Goal: Information Seeking & Learning: Learn about a topic

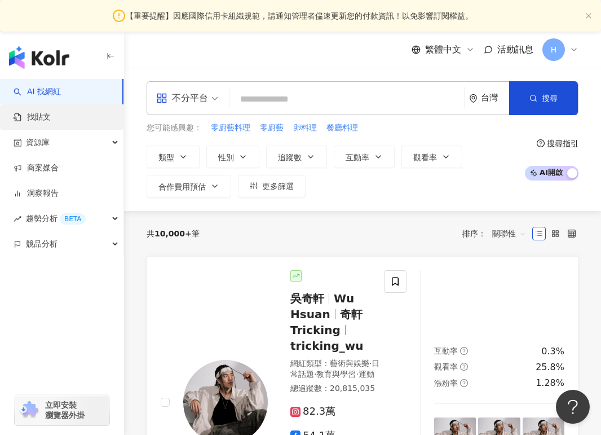
click at [51, 120] on link "找貼文" at bounding box center [32, 117] width 37 height 11
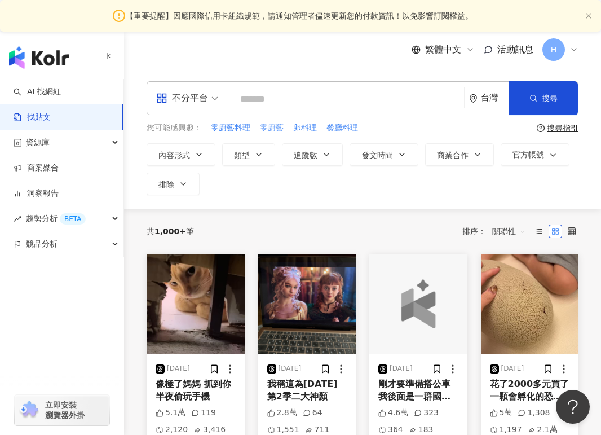
click at [263, 128] on span "零廚藝" at bounding box center [272, 127] width 24 height 11
type input "***"
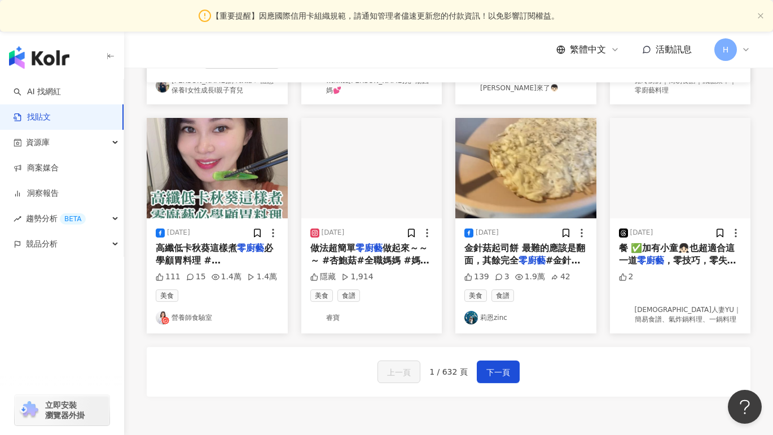
scroll to position [586, 0]
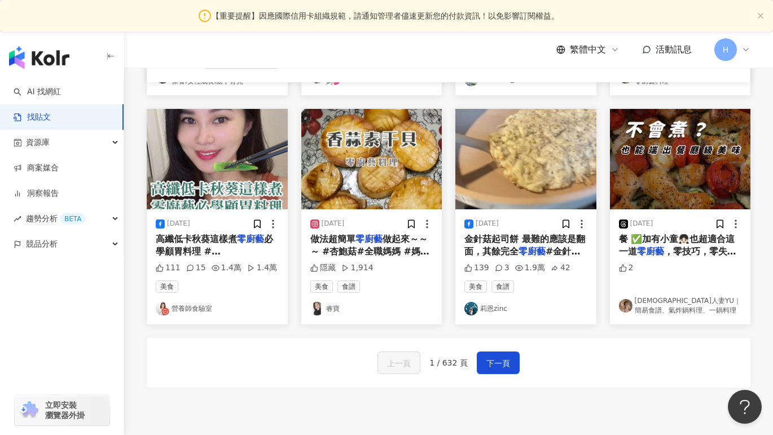
click at [492, 303] on link "莉恩zinc" at bounding box center [525, 309] width 123 height 14
click at [601, 301] on img at bounding box center [626, 306] width 14 height 14
click at [505, 361] on span "下一頁" at bounding box center [498, 364] width 24 height 14
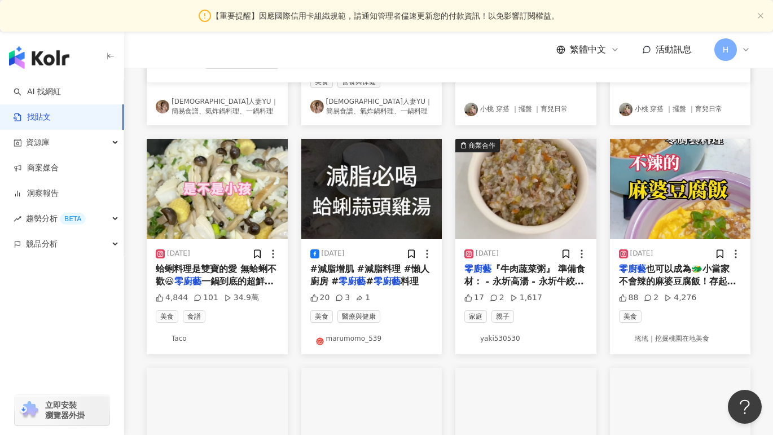
scroll to position [323, 0]
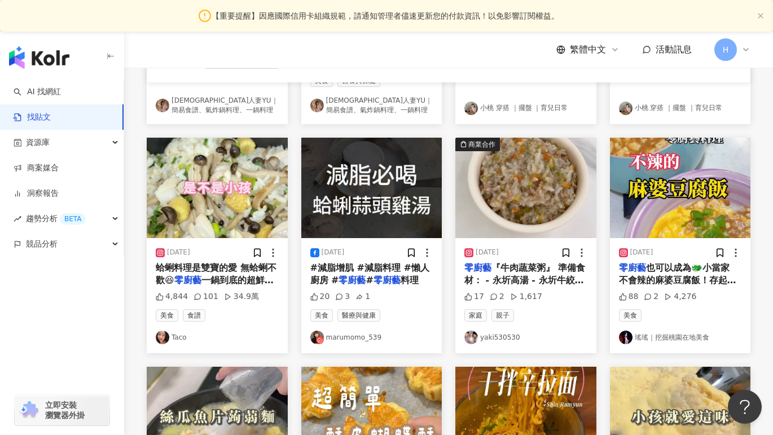
click at [498, 335] on link "yaki530530" at bounding box center [525, 338] width 123 height 14
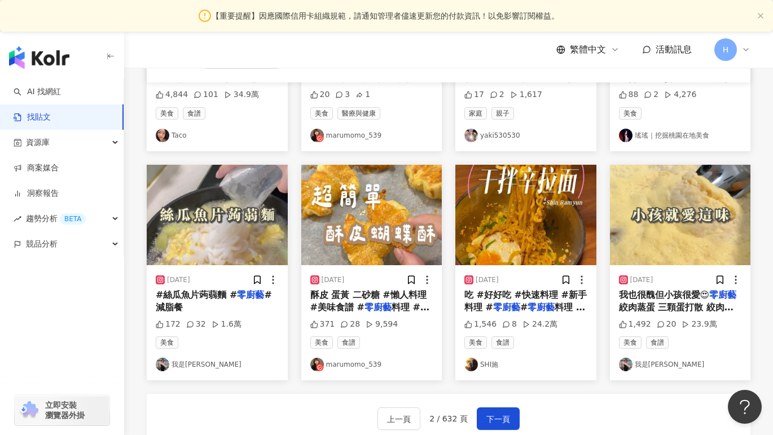
scroll to position [525, 0]
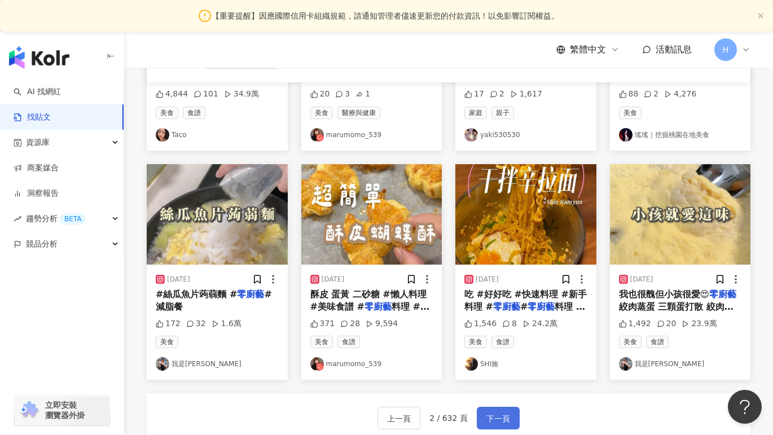
click at [487, 416] on span "下一頁" at bounding box center [498, 419] width 24 height 14
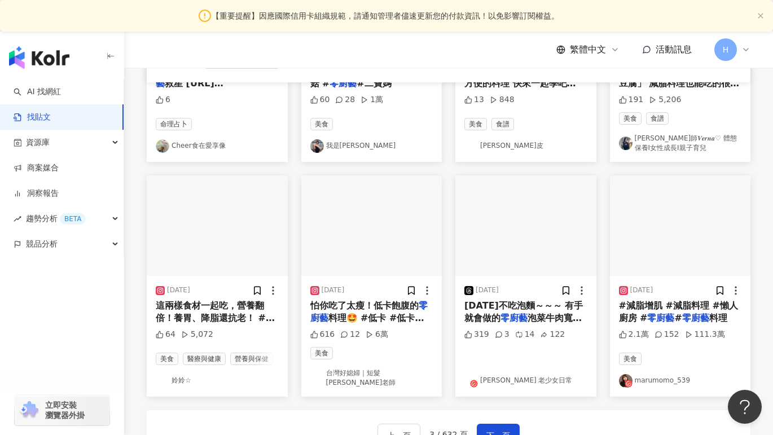
scroll to position [527, 0]
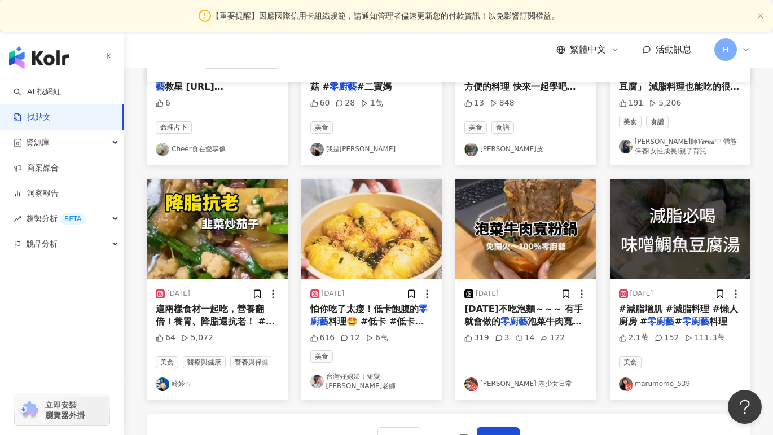
click at [521, 379] on link "霜霜 老少女日常" at bounding box center [525, 384] width 123 height 14
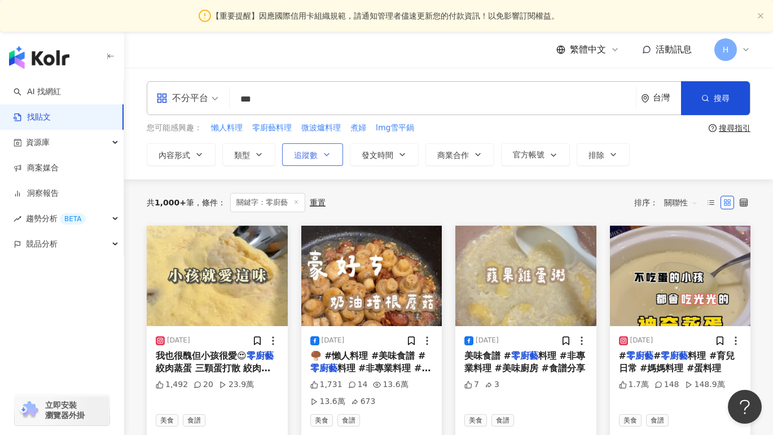
click at [317, 164] on button "追蹤數" at bounding box center [312, 154] width 61 height 23
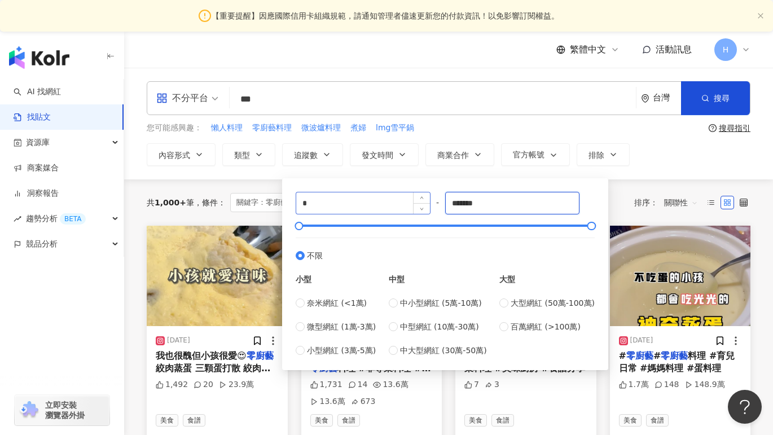
drag, startPoint x: 506, startPoint y: 199, endPoint x: 389, endPoint y: 208, distance: 117.7
click at [389, 208] on div "* - ******* 不限 小型 奈米網紅 (<1萬) 微型網紅 (1萬-3萬) 小型網紅 (3萬-5萬) 中型 中小型網紅 (5萬-10萬) 中型網紅 (…" at bounding box center [445, 274] width 299 height 165
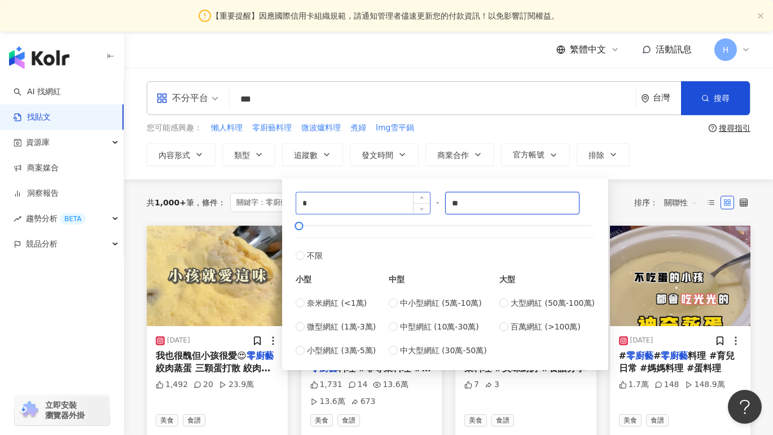
type input "*"
type input "*****"
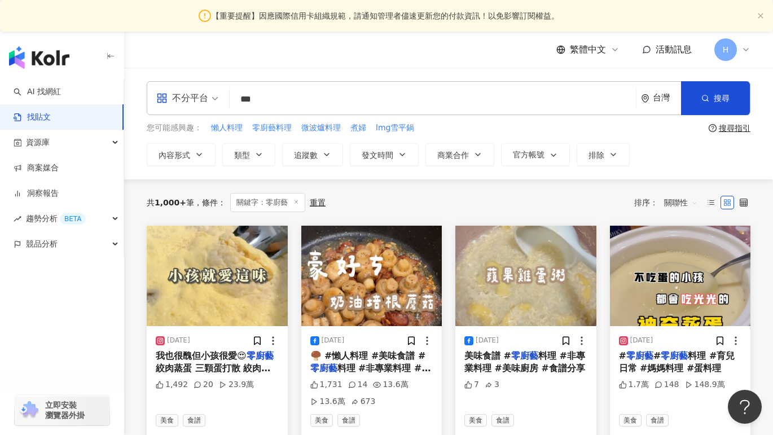
click at [601, 168] on div "不分平台 *** 台灣 搜尋 您可能感興趣： 懶人料理 零廚藝料理 微波爐料理 煮婦 lmg雪平鍋 搜尋指引 內容形式 類型 追蹤數 發文時間 商業合作 官方…" at bounding box center [448, 124] width 649 height 112
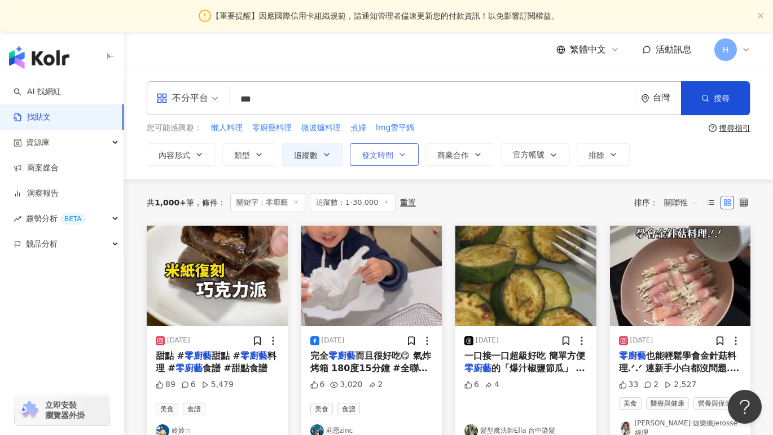
click at [401, 157] on icon "button" at bounding box center [402, 154] width 9 height 9
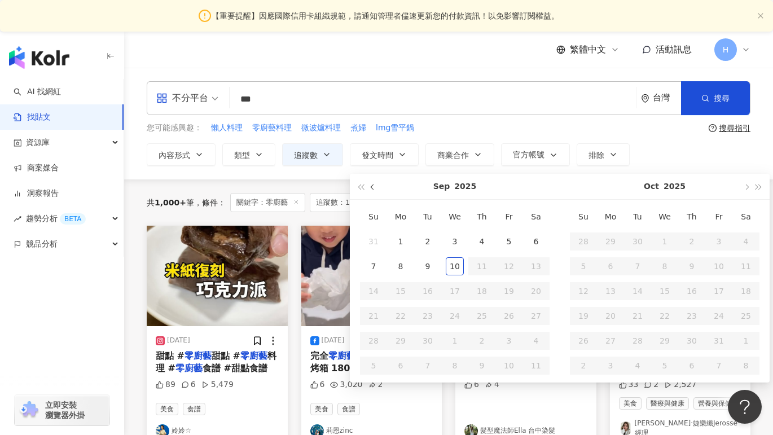
click at [371, 185] on button "button" at bounding box center [373, 186] width 12 height 25
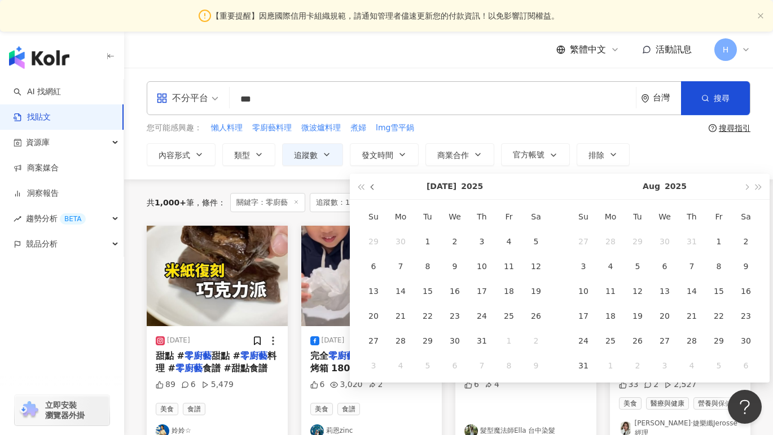
click at [371, 185] on button "button" at bounding box center [373, 186] width 12 height 25
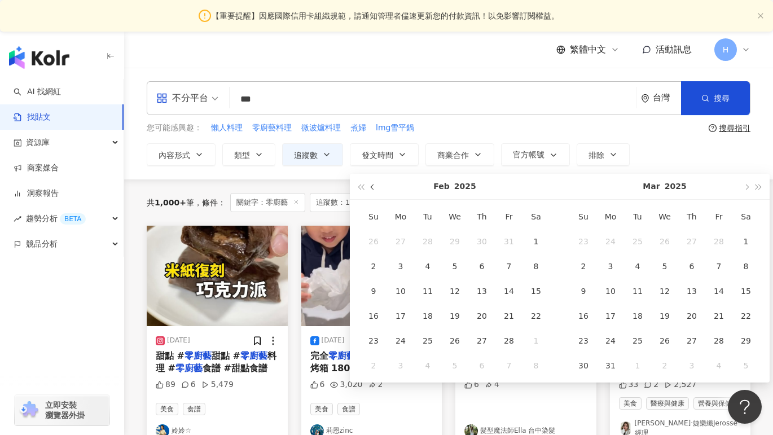
click at [371, 185] on button "button" at bounding box center [373, 186] width 12 height 25
type input "**********"
click at [456, 237] on div "1" at bounding box center [455, 241] width 18 height 18
type input "**********"
click at [601, 188] on button "button" at bounding box center [746, 186] width 12 height 25
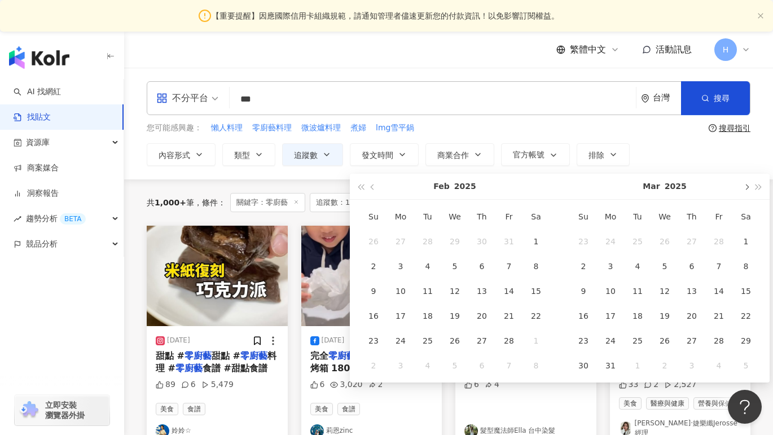
click at [601, 188] on button "button" at bounding box center [746, 186] width 12 height 25
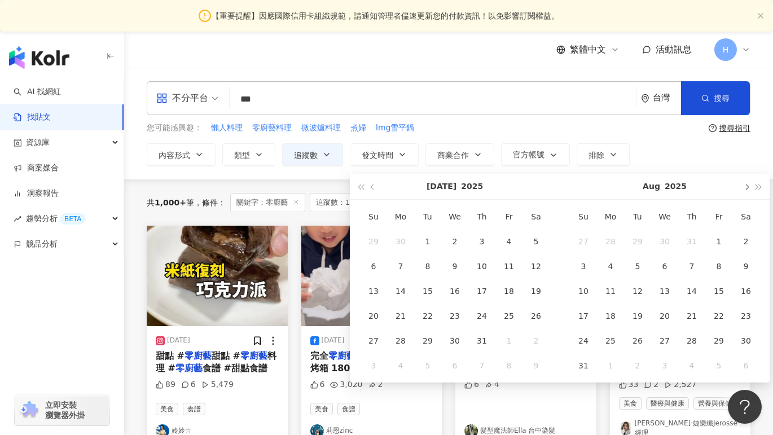
click at [601, 188] on button "button" at bounding box center [746, 186] width 12 height 25
type input "**********"
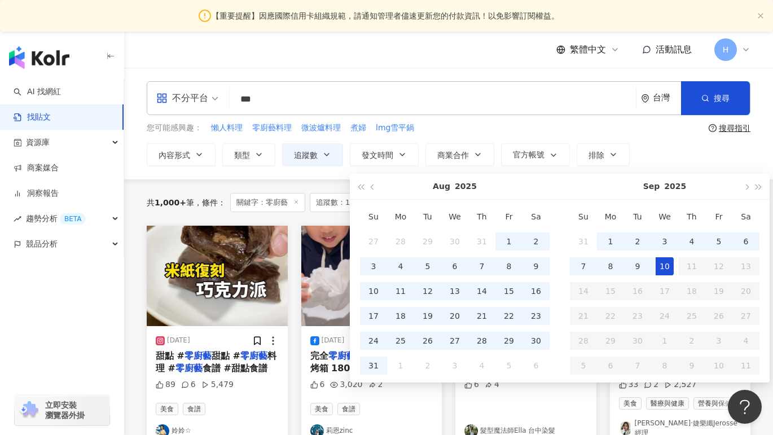
click at [601, 260] on div "10" at bounding box center [664, 266] width 18 height 18
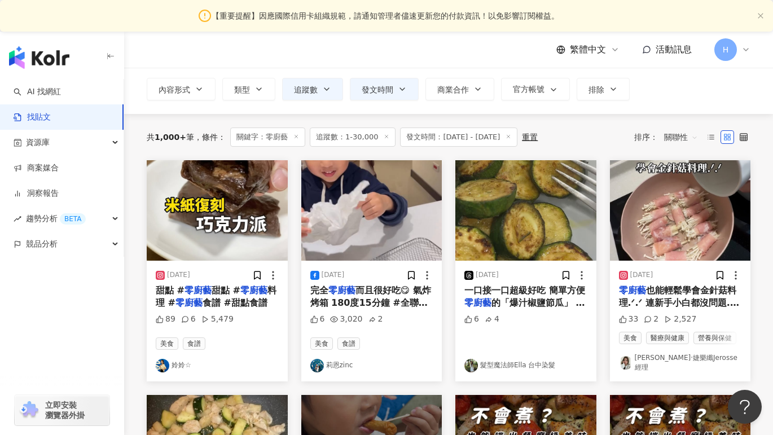
scroll to position [68, 0]
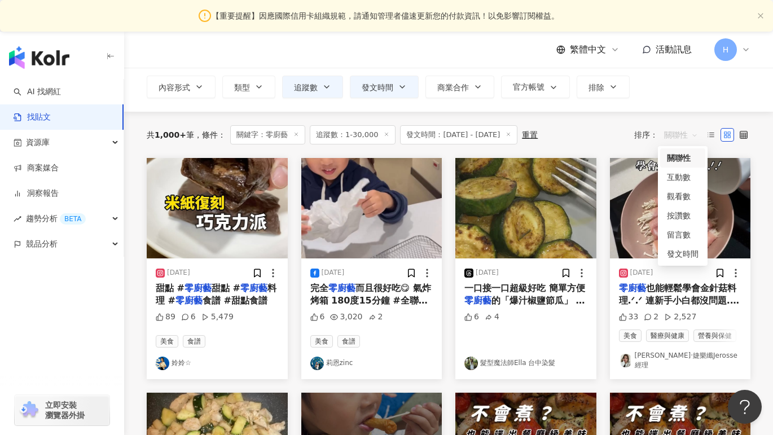
click at [601, 134] on span "關聯性" at bounding box center [681, 135] width 34 height 18
click at [601, 181] on div "互動數" at bounding box center [683, 177] width 32 height 12
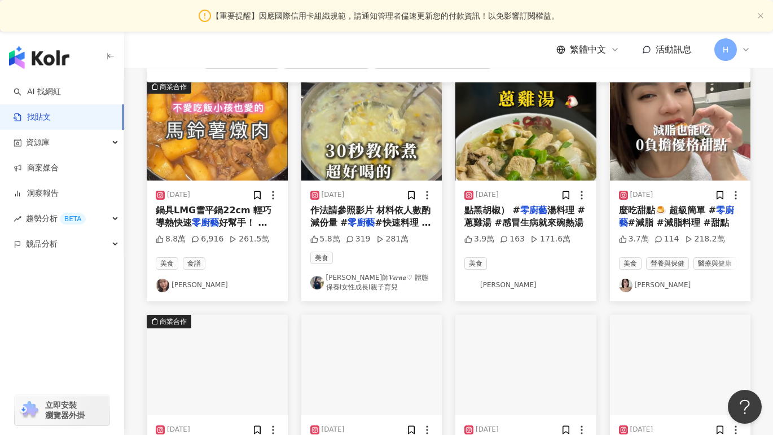
scroll to position [154, 0]
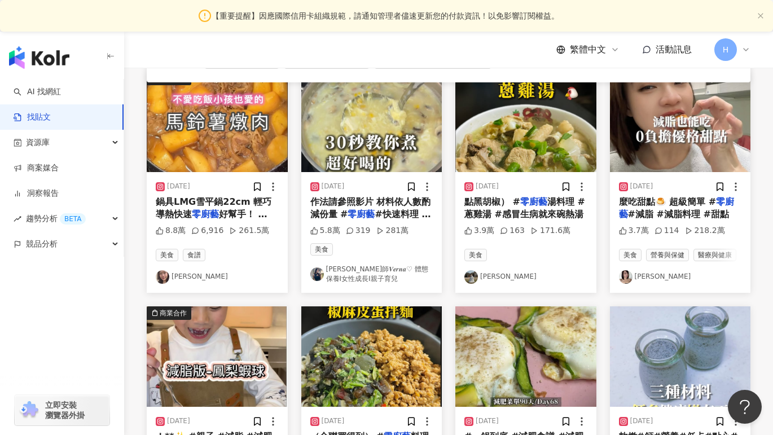
click at [391, 272] on link "維娜師𝑽𝒆𝒓𝒏𝒂♡ 體態保養Ⅰ女性成長Ⅰ親子育兒" at bounding box center [371, 274] width 123 height 19
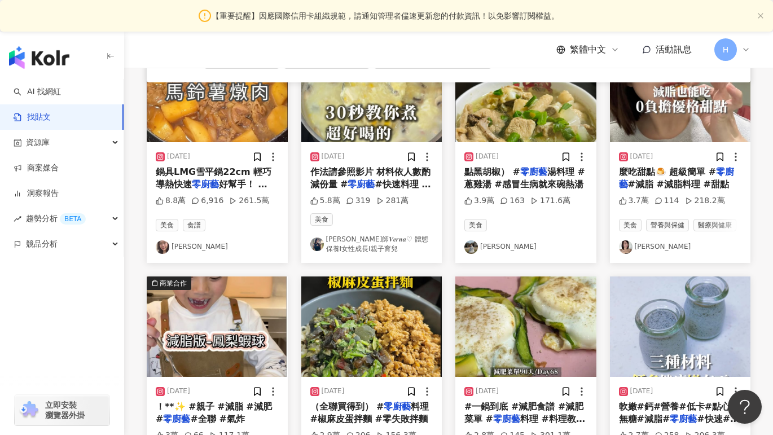
scroll to position [182, 0]
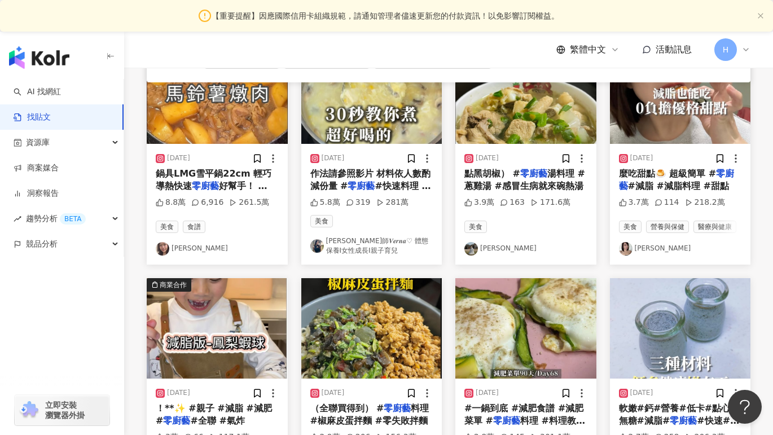
click at [494, 248] on link "逸萱" at bounding box center [525, 249] width 123 height 14
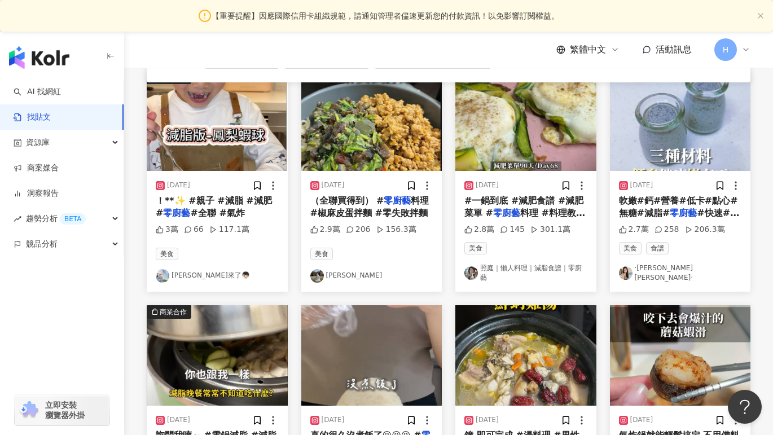
scroll to position [367, 0]
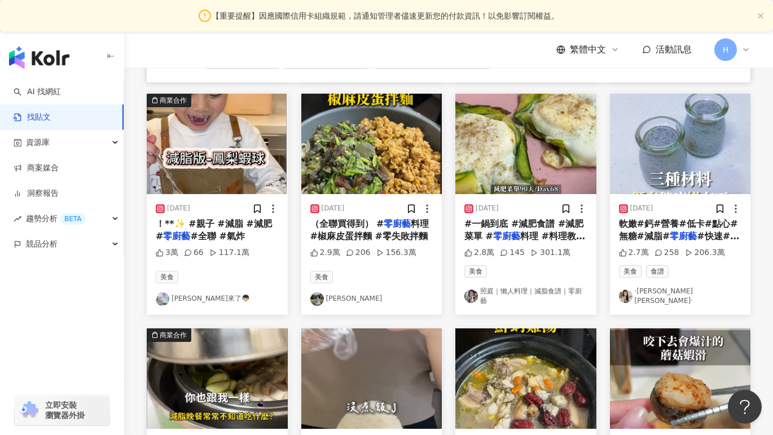
click at [189, 295] on link "Kid恩來了👦🏻" at bounding box center [217, 299] width 123 height 14
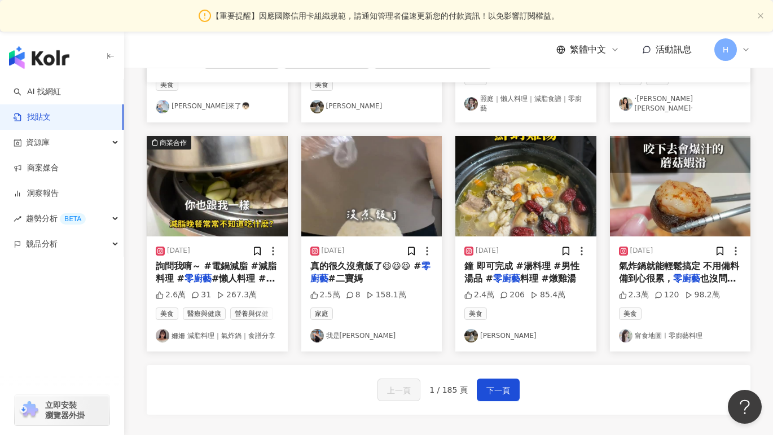
scroll to position [564, 0]
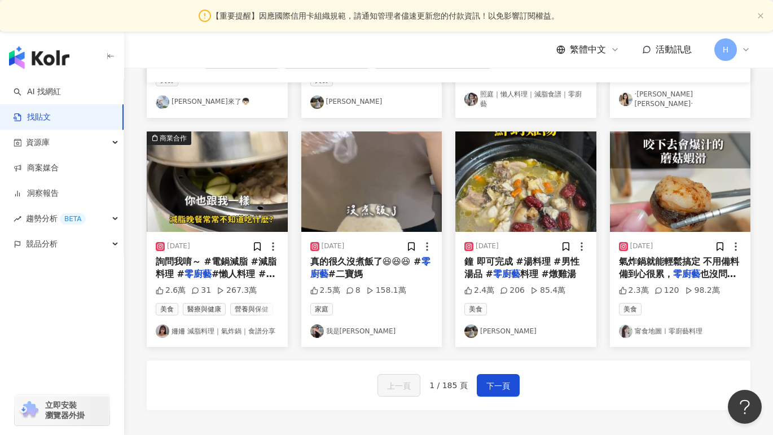
click at [196, 330] on link "姍姍 減脂料理｜氣炸鍋｜食譜分享" at bounding box center [217, 331] width 123 height 14
click at [601, 329] on link "甯食地圖ㅣ零廚藝料理" at bounding box center [680, 331] width 123 height 14
click at [494, 389] on span "下一頁" at bounding box center [498, 386] width 24 height 14
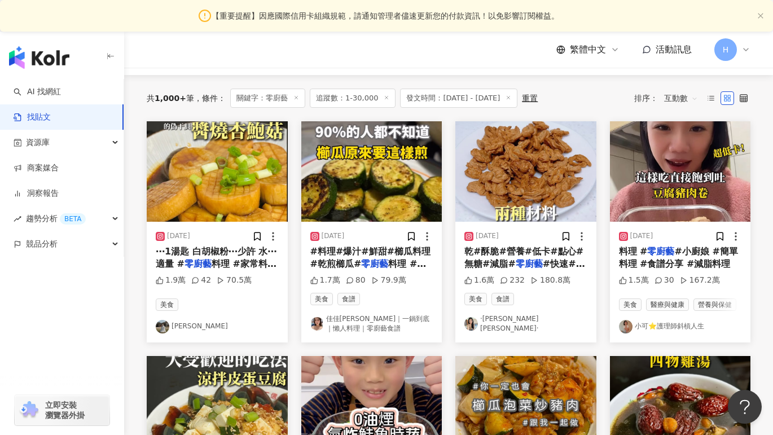
scroll to position [101, 0]
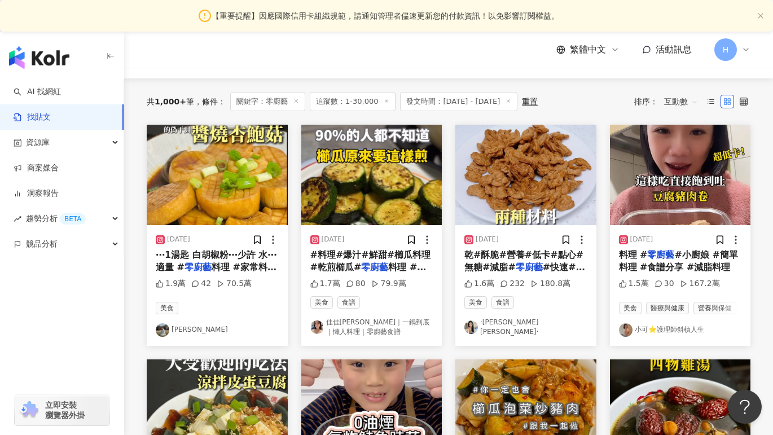
click at [170, 332] on link "逸萱" at bounding box center [217, 330] width 123 height 14
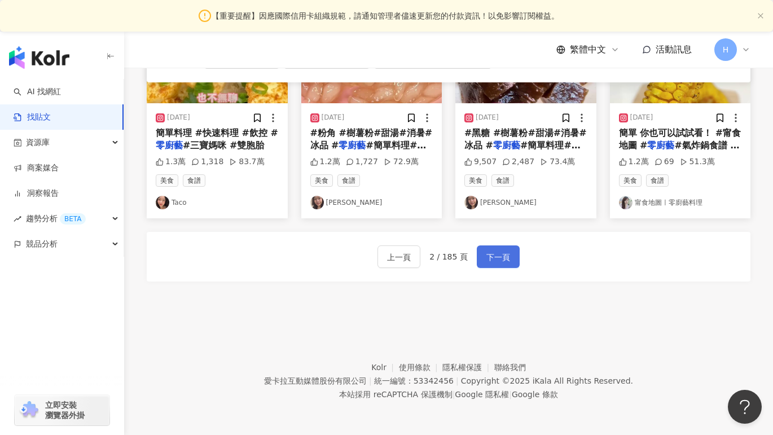
click at [494, 265] on button "下一頁" at bounding box center [498, 256] width 43 height 23
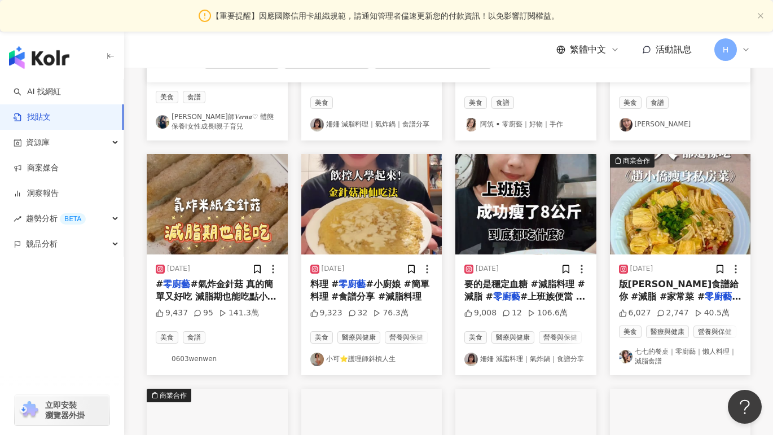
scroll to position [307, 0]
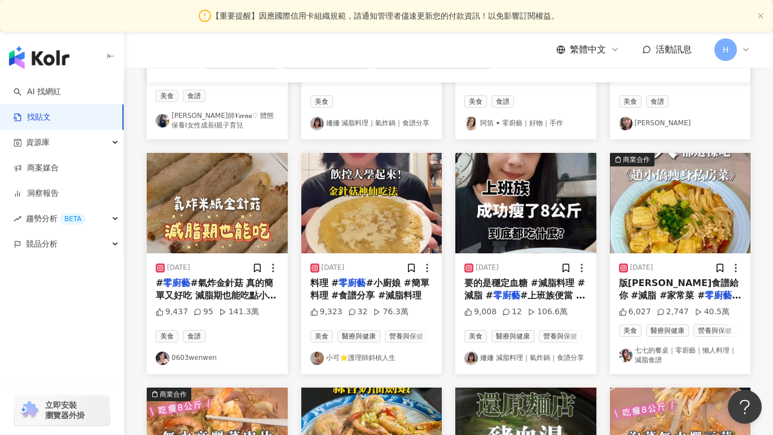
click at [379, 359] on link "小可⭐️護理師斜槓人生" at bounding box center [371, 358] width 123 height 14
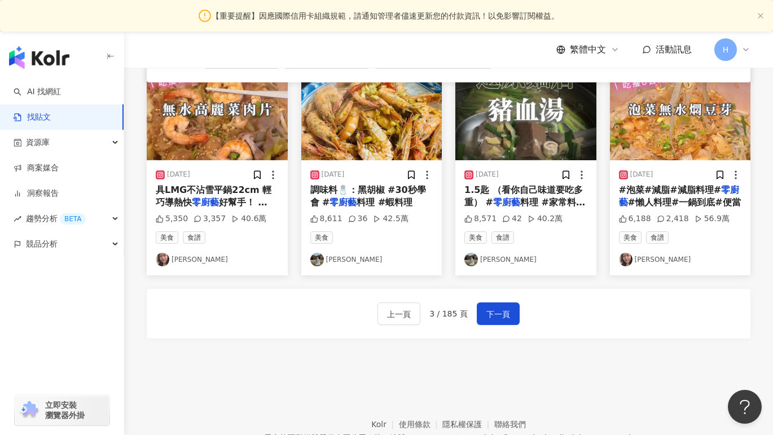
scroll to position [663, 0]
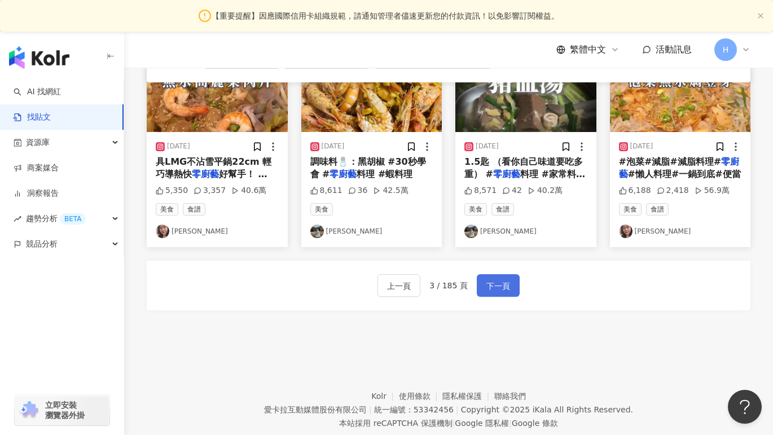
click at [501, 290] on span "下一頁" at bounding box center [498, 286] width 24 height 14
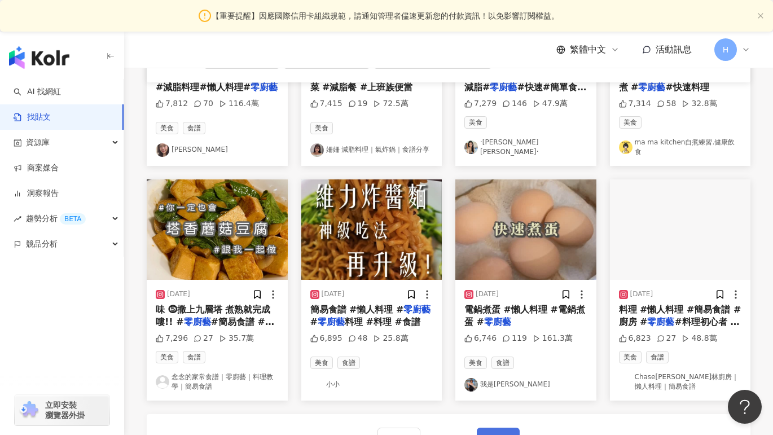
scroll to position [558, 0]
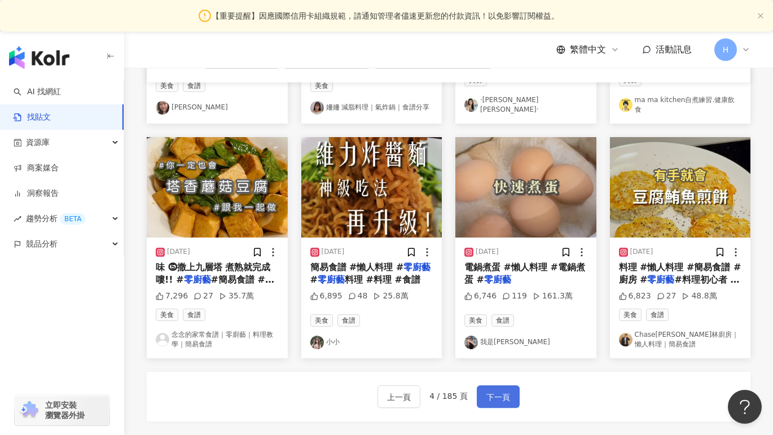
click at [501, 394] on span "下一頁" at bounding box center [498, 397] width 24 height 14
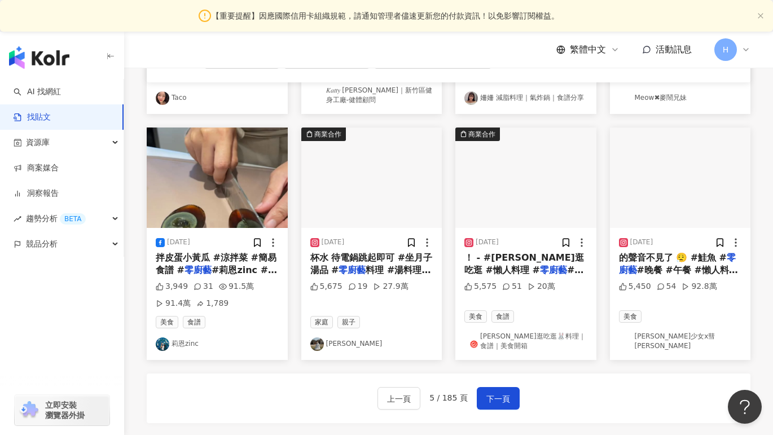
scroll to position [566, 0]
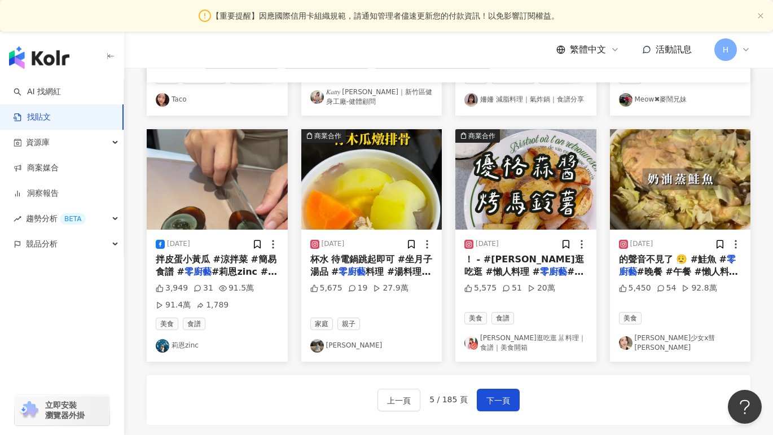
click at [601, 346] on link "[PERSON_NAME]少女x彗[PERSON_NAME]" at bounding box center [680, 342] width 123 height 19
click at [503, 404] on span "下一頁" at bounding box center [498, 401] width 24 height 14
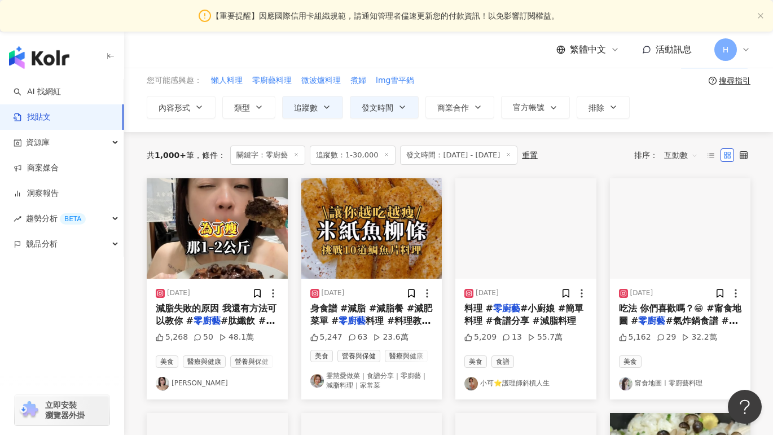
scroll to position [0, 0]
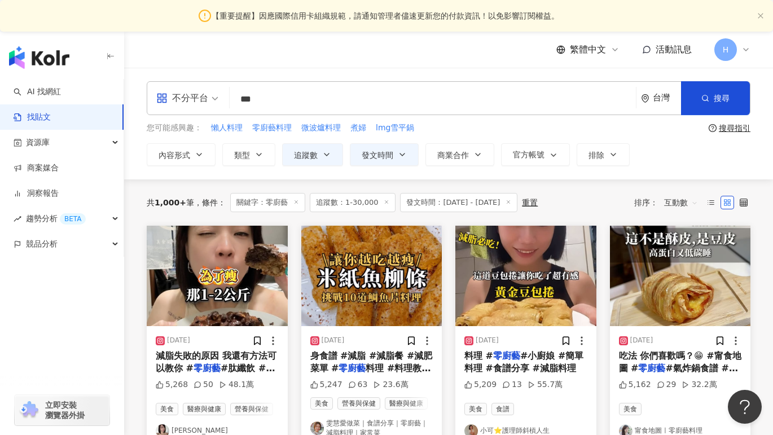
click at [298, 103] on input "***" at bounding box center [432, 99] width 397 height 24
drag, startPoint x: 298, startPoint y: 103, endPoint x: 179, endPoint y: 103, distance: 119.0
click at [179, 103] on div "不分平台 零廚藝 *** 台灣 搜尋" at bounding box center [449, 98] width 604 height 34
type input "*"
type input "****"
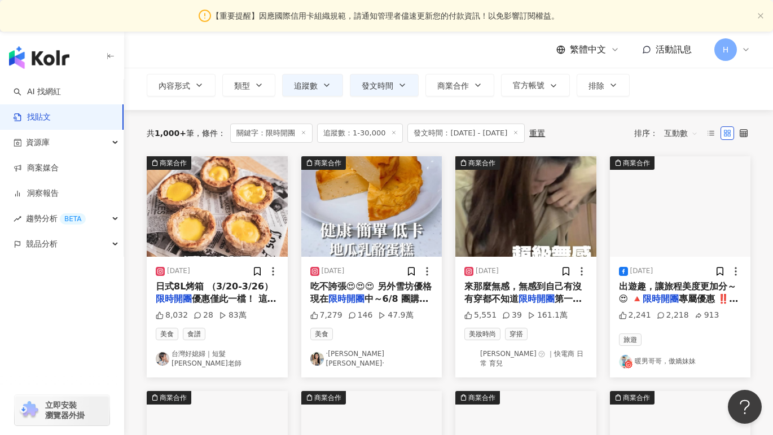
scroll to position [81, 0]
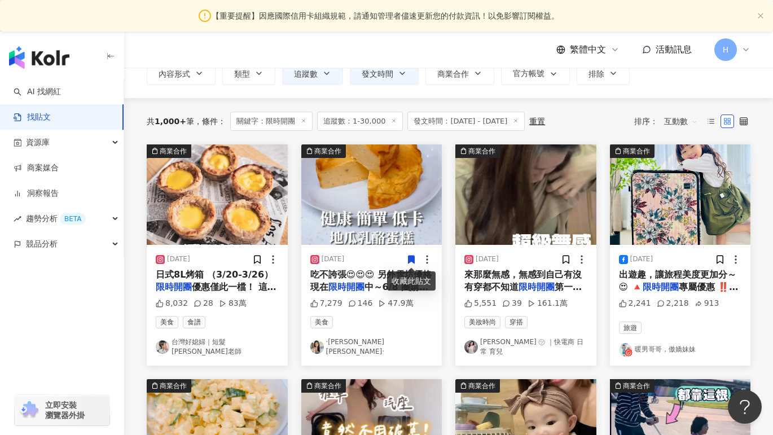
click at [350, 342] on link "·曉鈞Daisy·" at bounding box center [371, 346] width 123 height 19
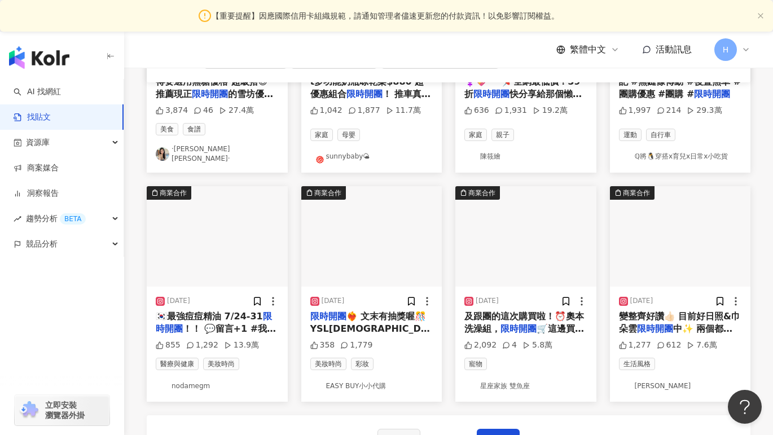
scroll to position [600, 0]
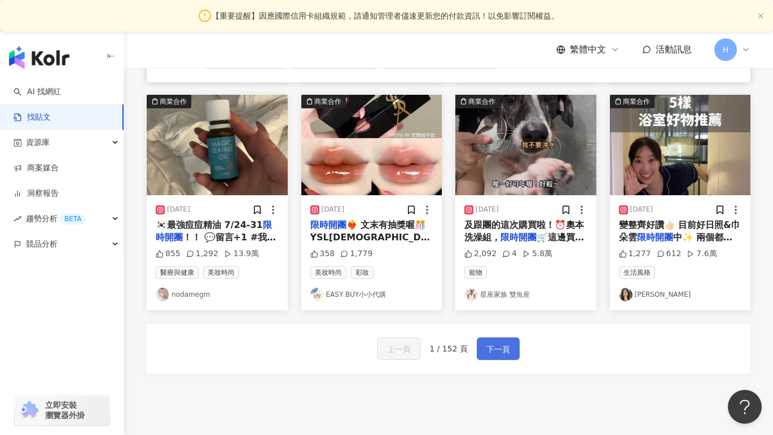
click at [498, 342] on span "下一頁" at bounding box center [498, 349] width 24 height 14
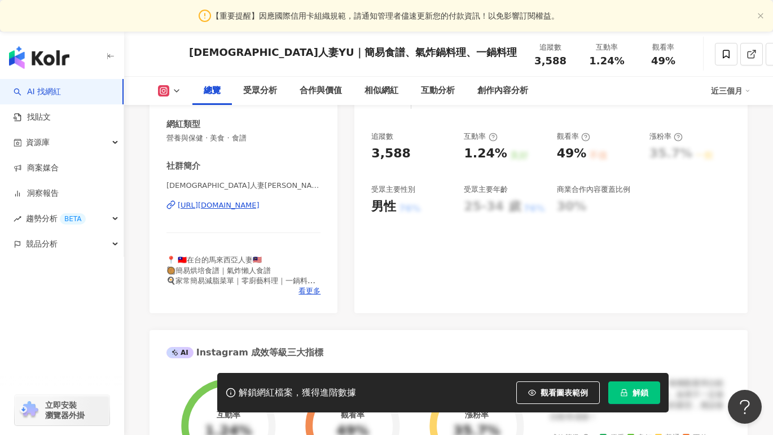
scroll to position [190, 0]
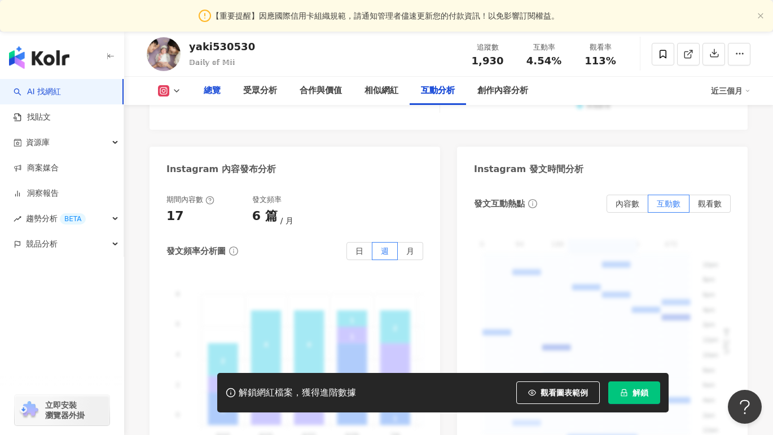
click at [216, 83] on div "總覽" at bounding box center [211, 91] width 39 height 28
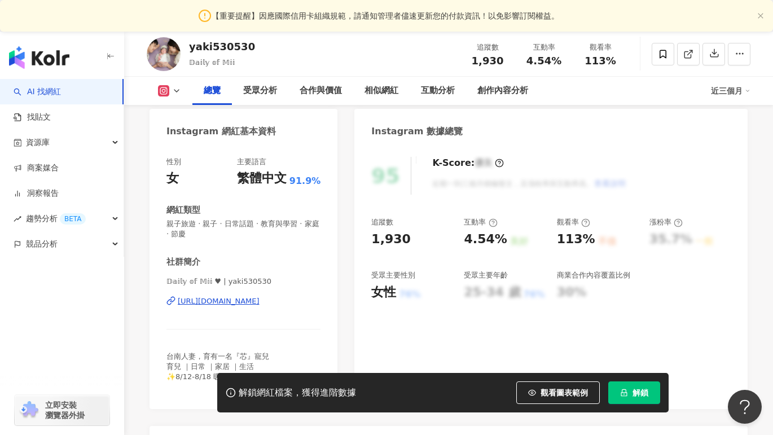
click at [245, 300] on div "https://www.instagram.com/yaki530530/" at bounding box center [219, 301] width 82 height 10
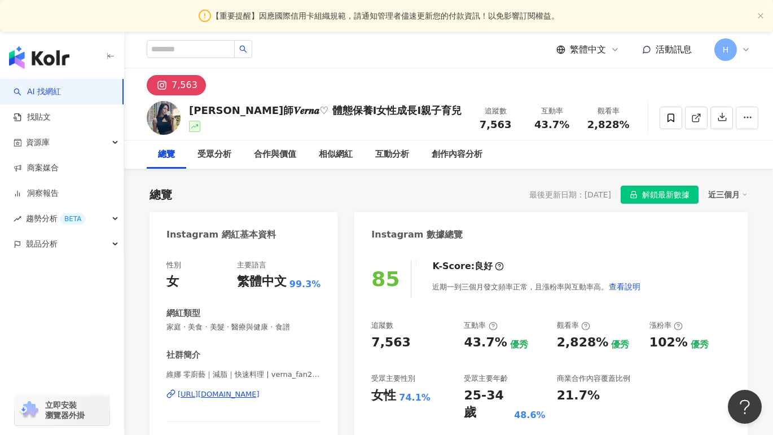
click at [259, 396] on div "[URL][DOMAIN_NAME]" at bounding box center [219, 394] width 82 height 10
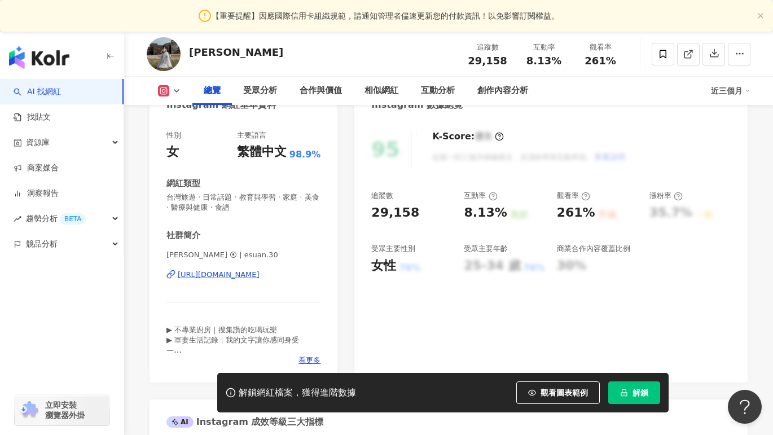
scroll to position [161, 0]
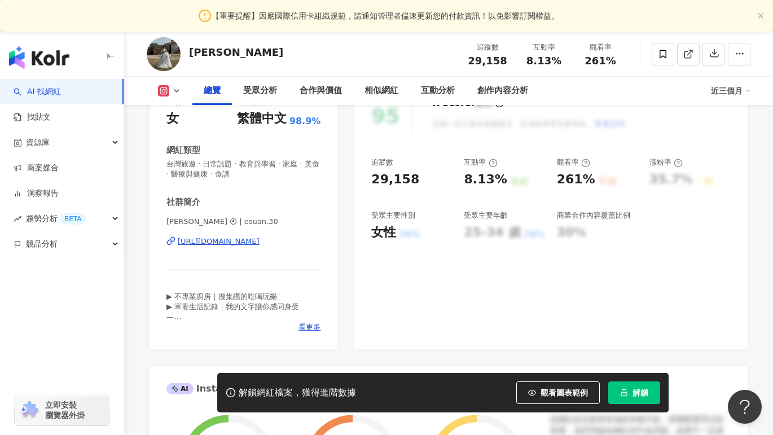
click at [259, 240] on div "[URL][DOMAIN_NAME]" at bounding box center [219, 241] width 82 height 10
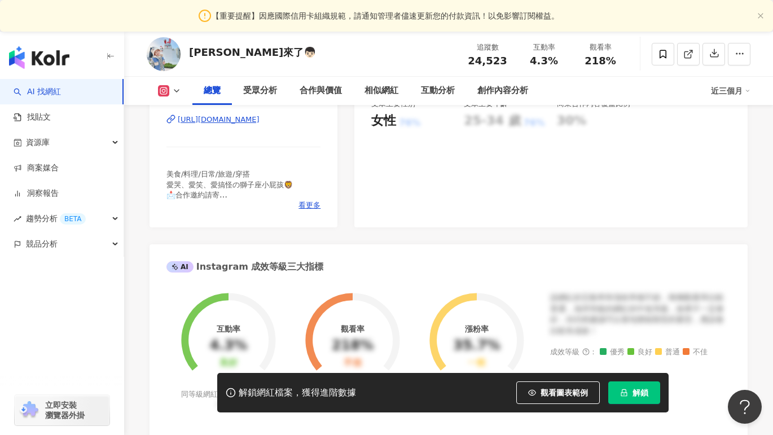
scroll to position [252, 0]
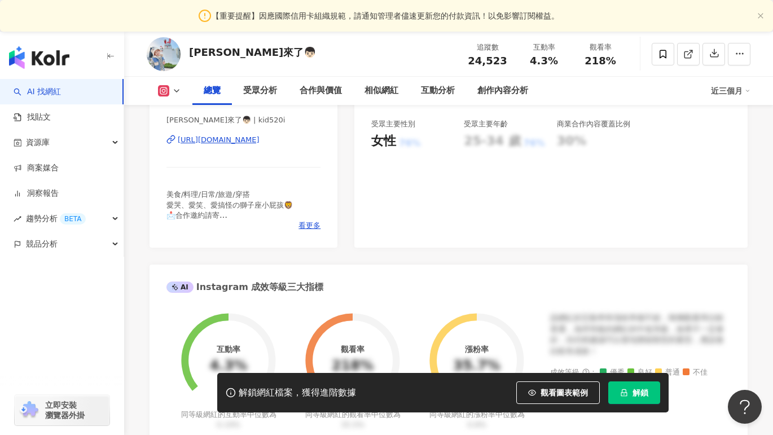
click at [259, 141] on div "[URL][DOMAIN_NAME]" at bounding box center [219, 140] width 82 height 10
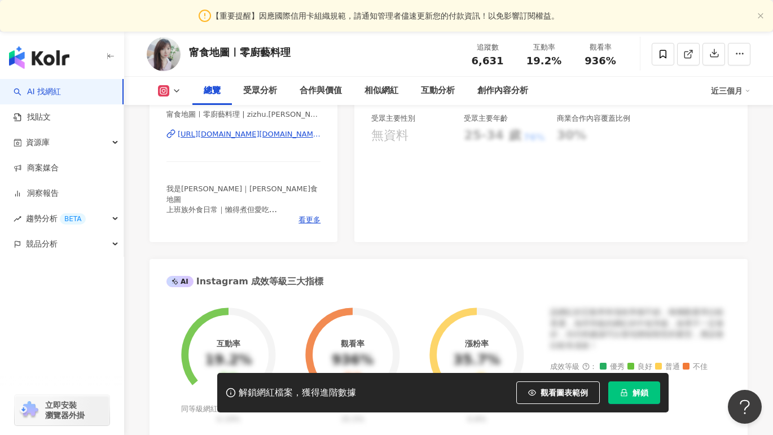
scroll to position [248, 0]
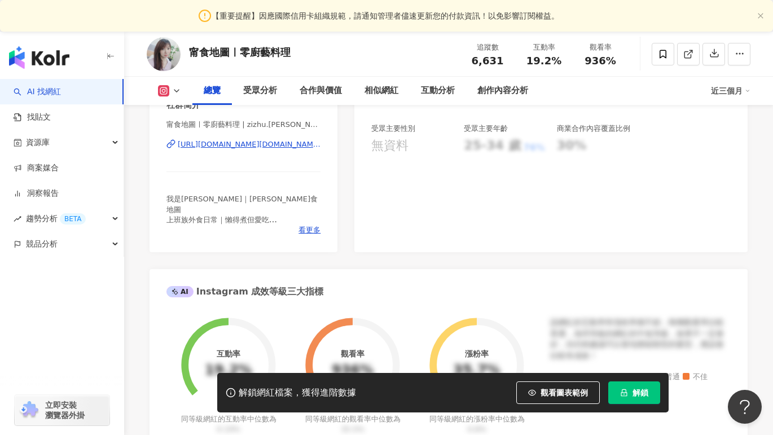
click at [259, 144] on div "[URL][DOMAIN_NAME][DOMAIN_NAME][PERSON_NAME]" at bounding box center [249, 144] width 143 height 10
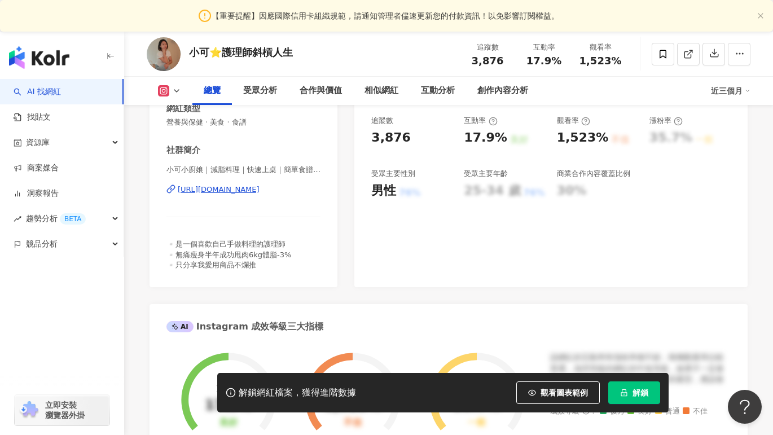
scroll to position [182, 0]
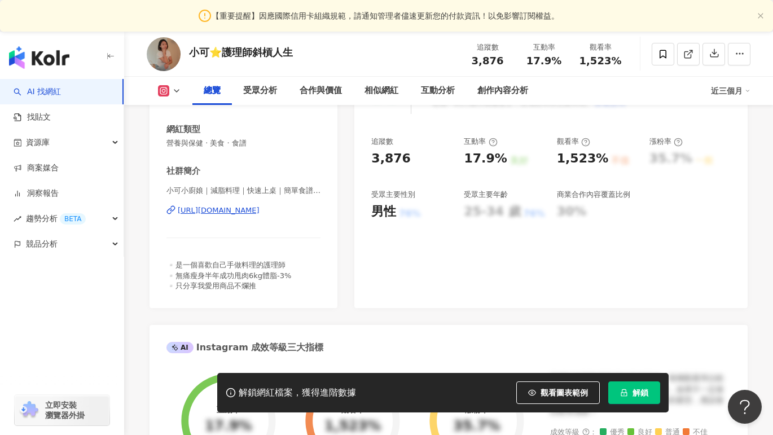
click at [259, 213] on div "https://www.instagram.com/alice_wang0818/" at bounding box center [219, 210] width 82 height 10
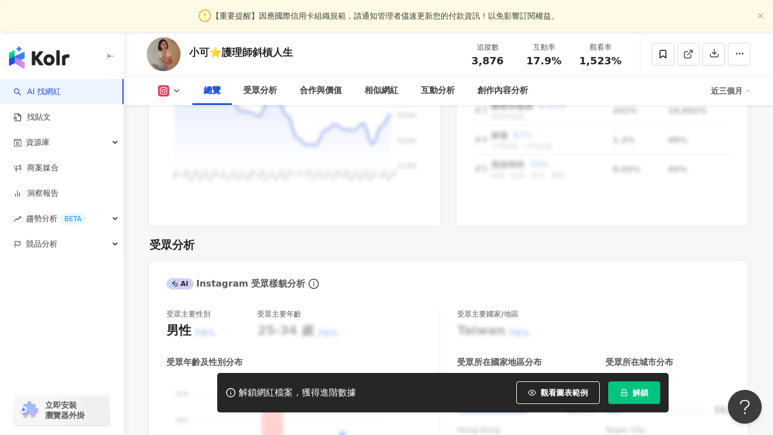
scroll to position [1171, 0]
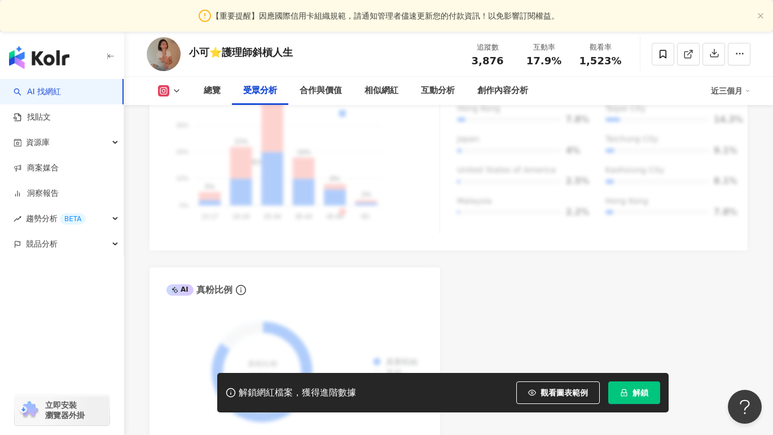
click at [563, 259] on div "AI Instagram 受眾樣貌分析 受眾主要性別 男性 76% 受眾主要年齡 25-34 歲 76% 受眾年齡及性別分布 男性 女性 50% 50% 40…" at bounding box center [448, 193] width 598 height 506
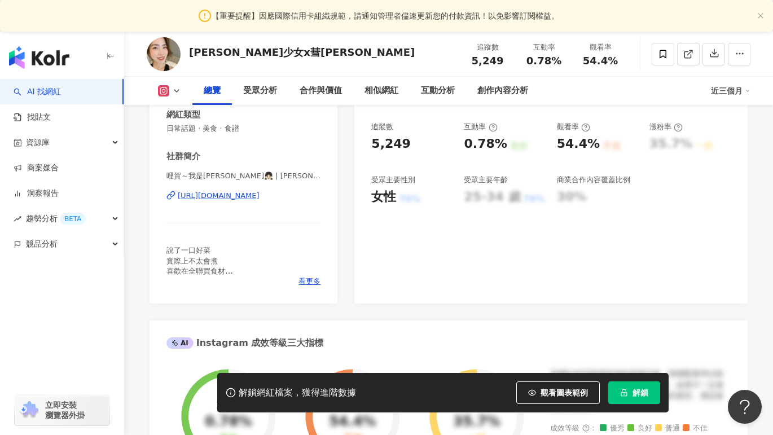
scroll to position [191, 0]
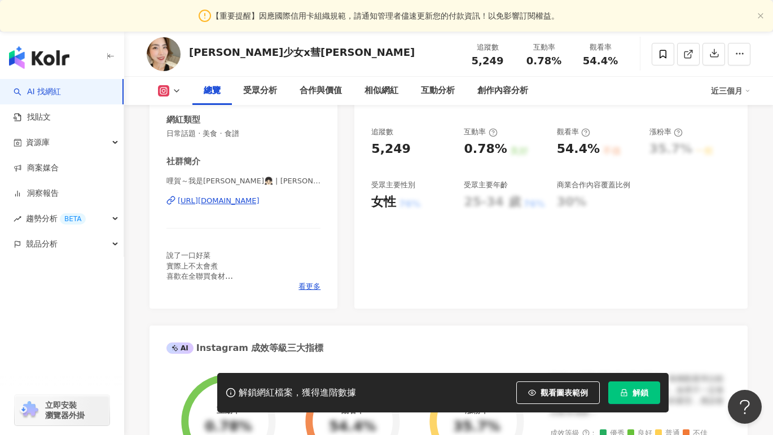
click at [261, 195] on div "哩賀～我是[PERSON_NAME]👧🏻 | [PERSON_NAME].0828 [URL][DOMAIN_NAME]" at bounding box center [243, 209] width 154 height 66
click at [259, 197] on div "[URL][DOMAIN_NAME]" at bounding box center [219, 201] width 82 height 10
